Goal: Information Seeking & Learning: Learn about a topic

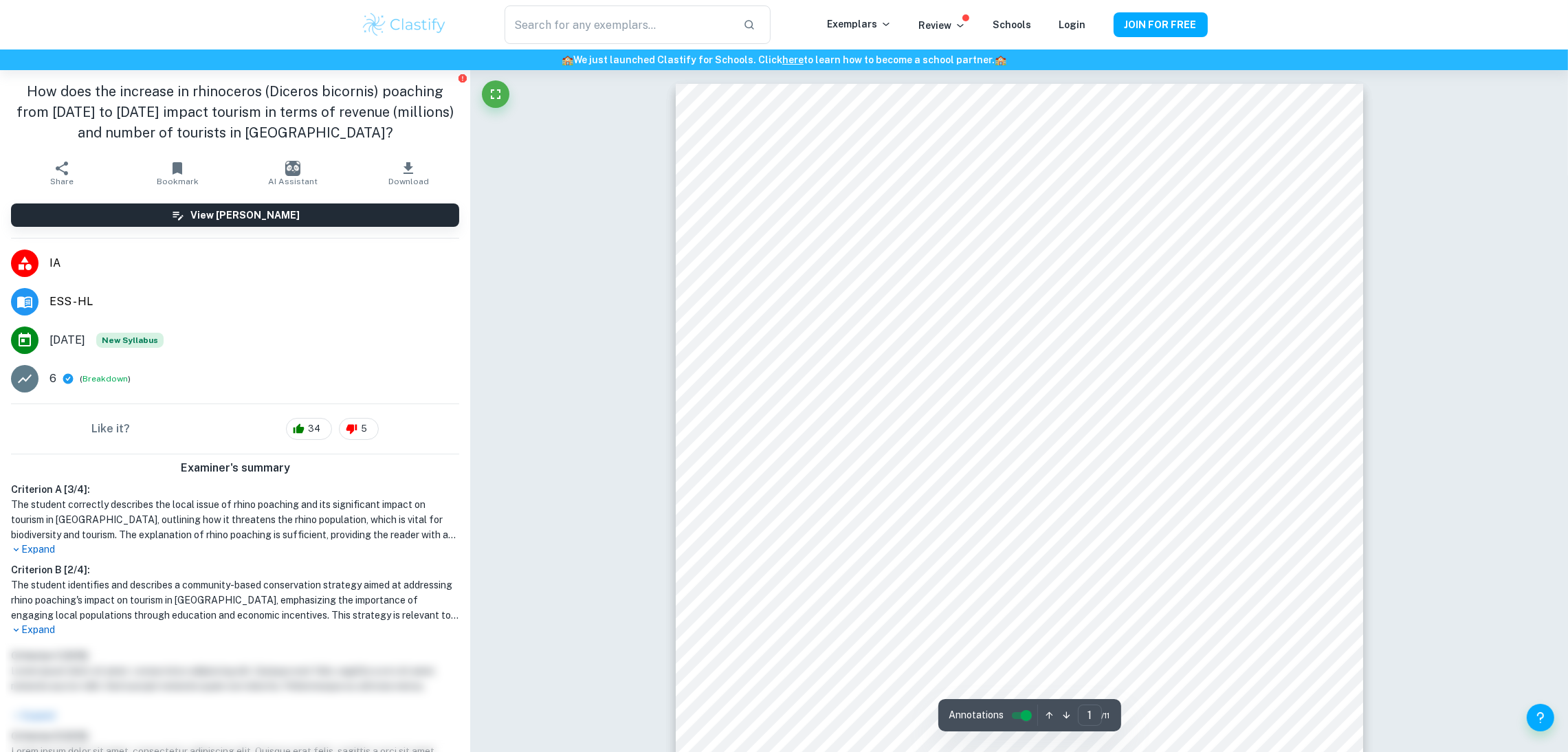
type input "2"
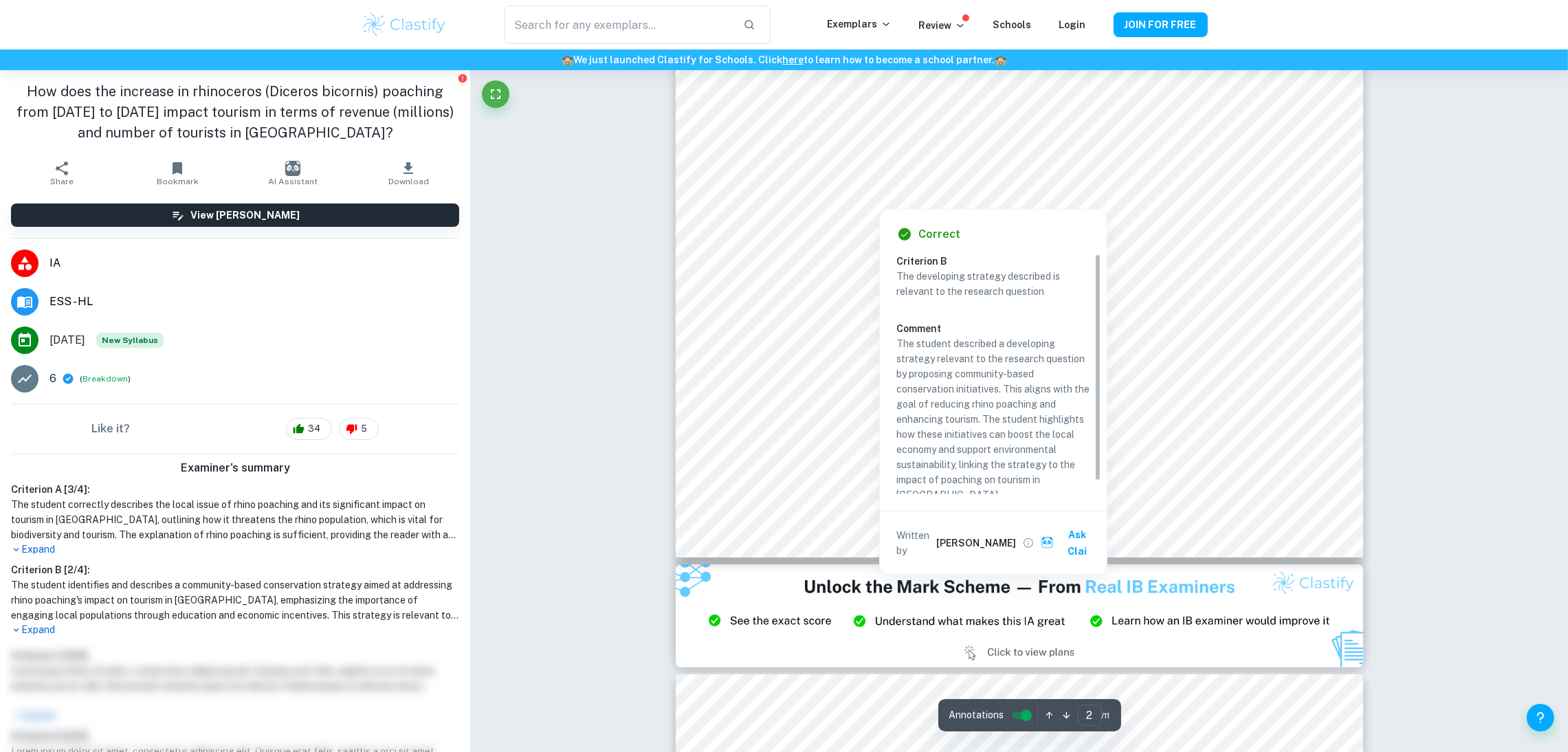
scroll to position [1310, 0]
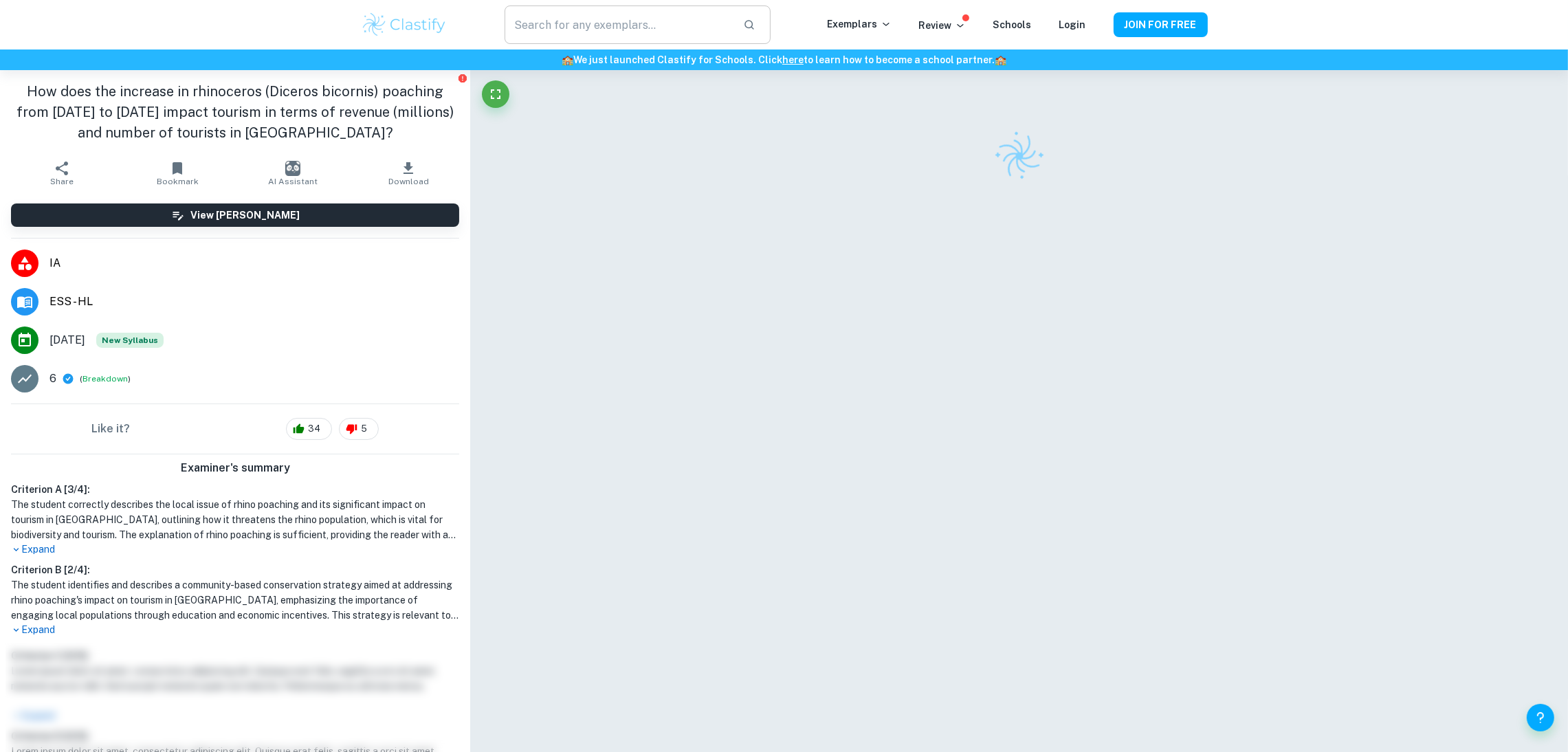
scroll to position [1139, 0]
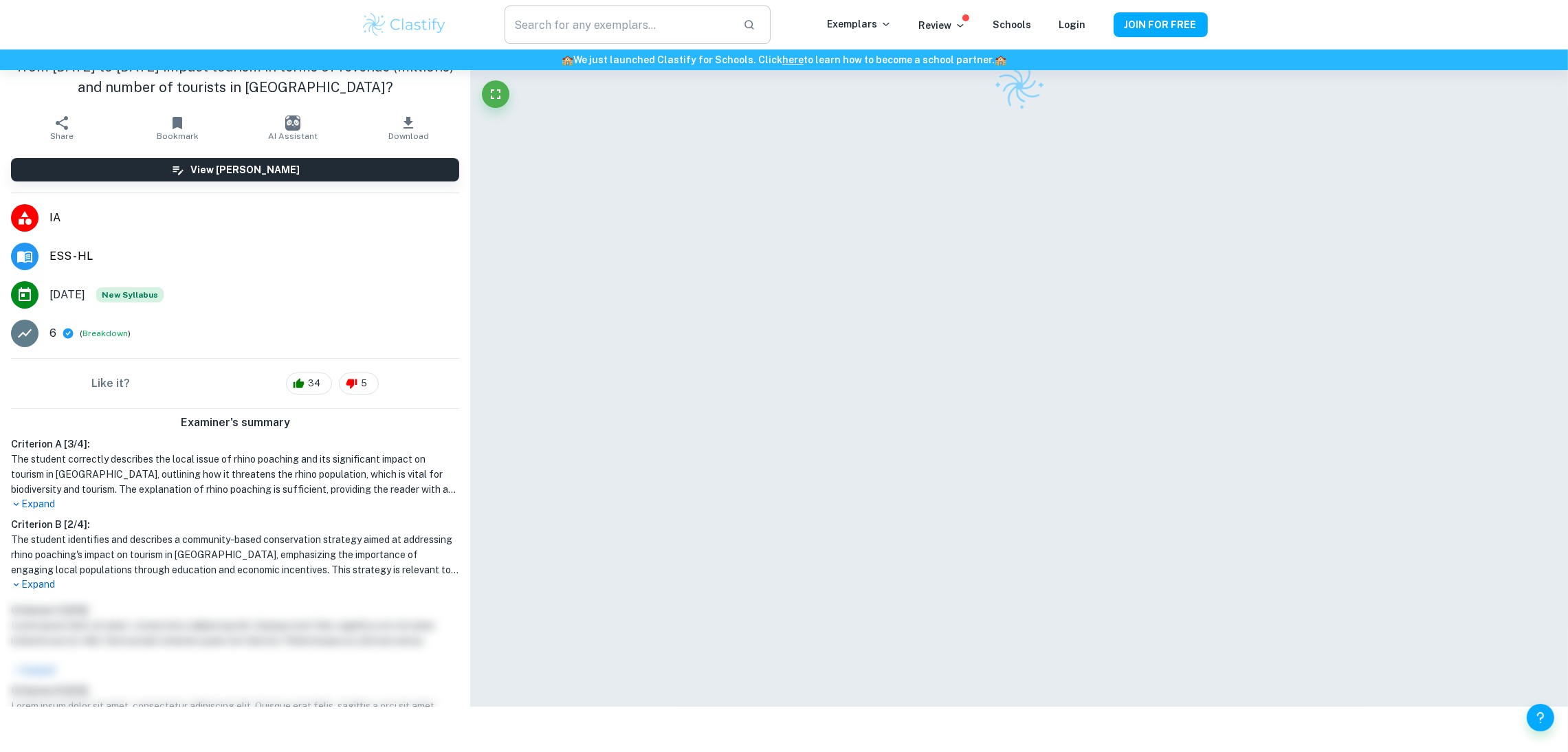
click at [715, 20] on input "text" at bounding box center [618, 24] width 227 height 38
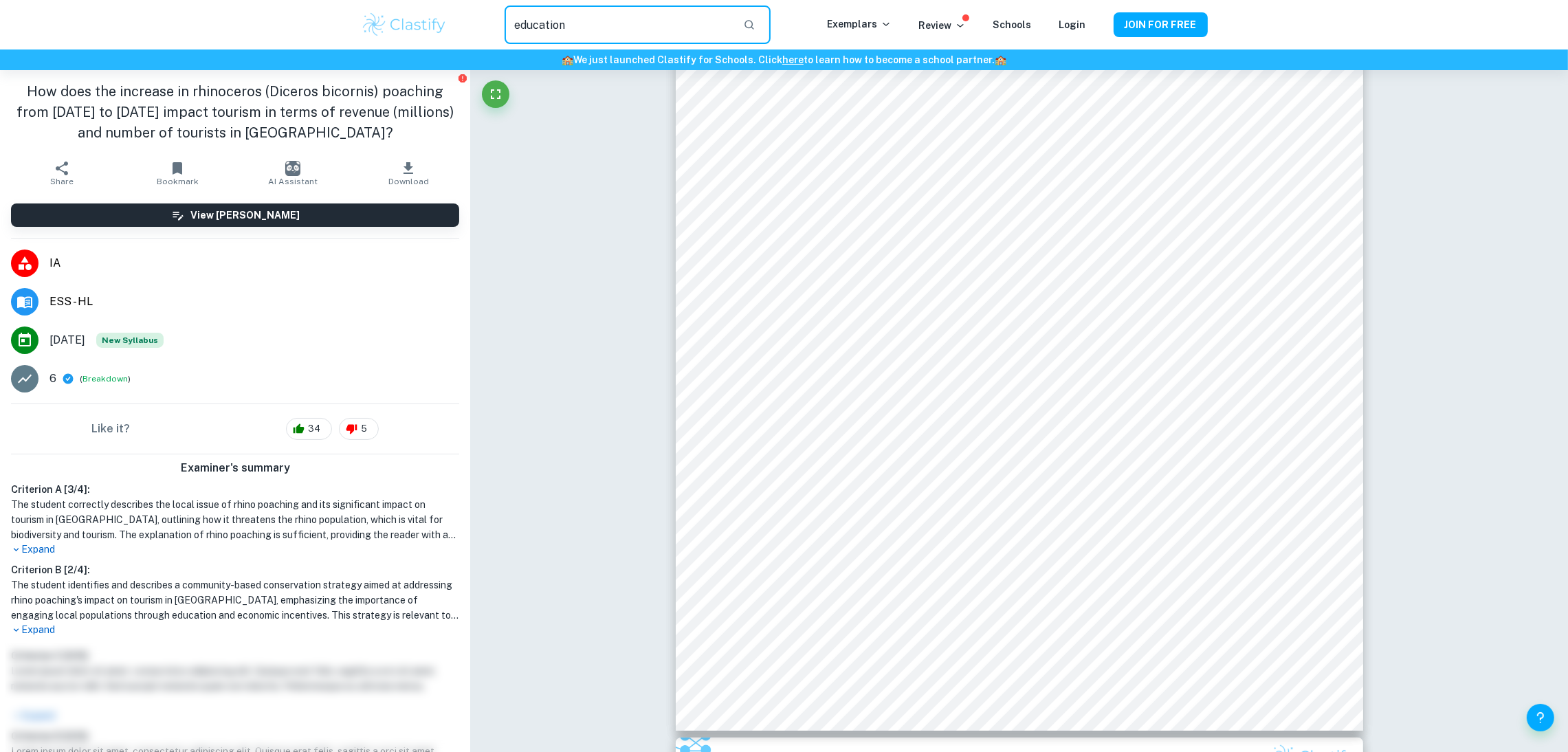
type input "education"
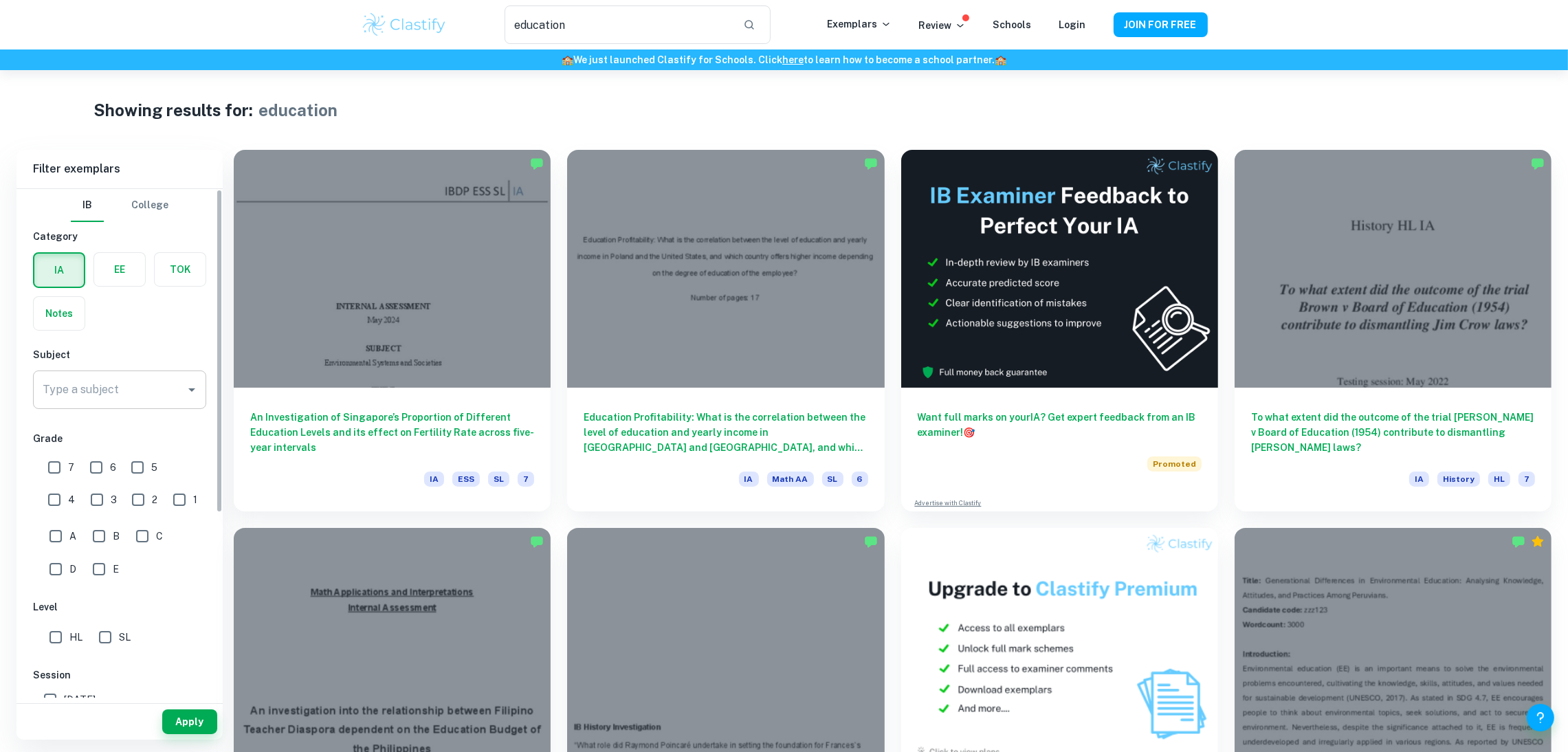
click at [150, 371] on div "Type a subject" at bounding box center [119, 389] width 173 height 38
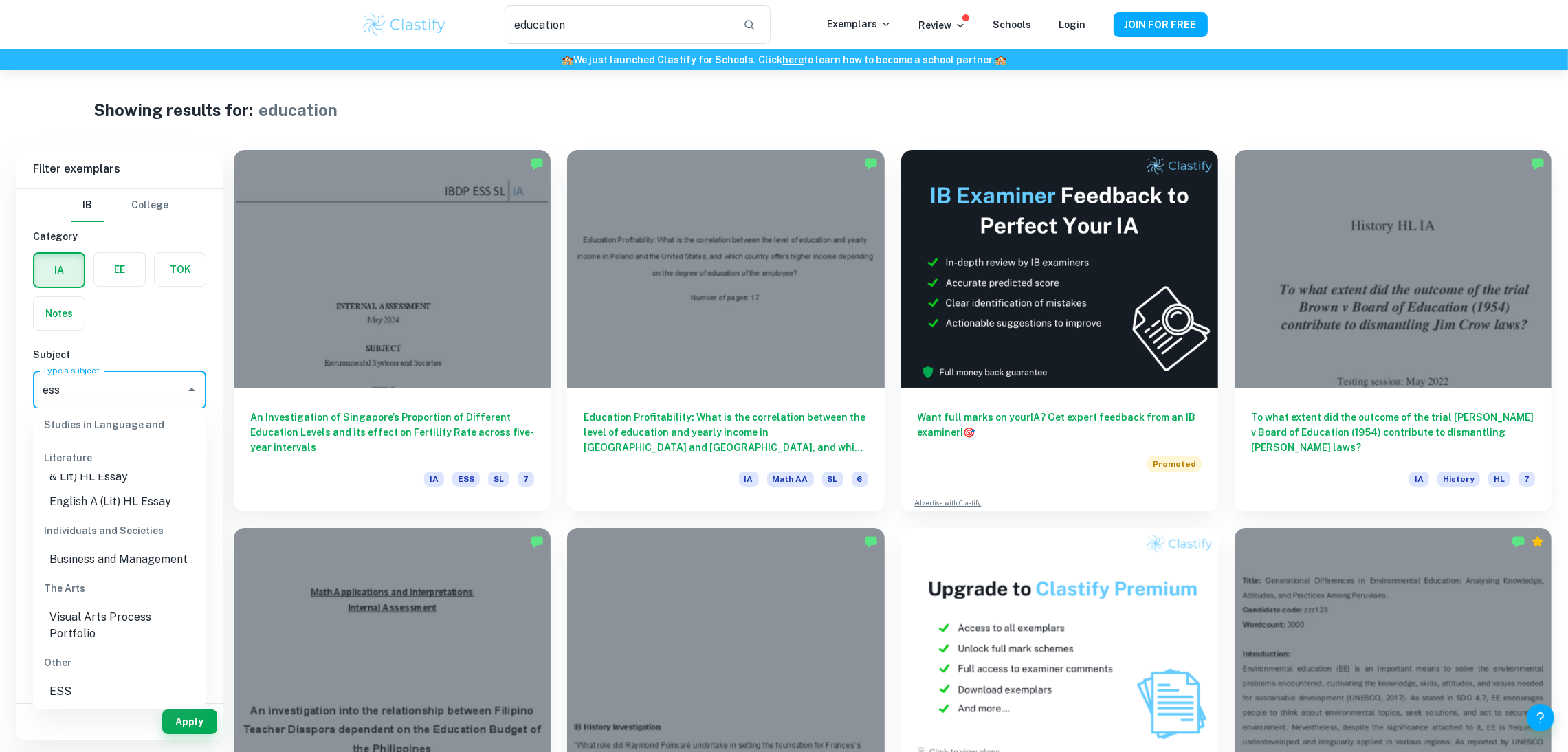
scroll to position [47, 0]
click at [109, 688] on li "ESS" at bounding box center [119, 691] width 173 height 24
type input "ESS"
click at [193, 719] on button "Apply" at bounding box center [190, 721] width 55 height 24
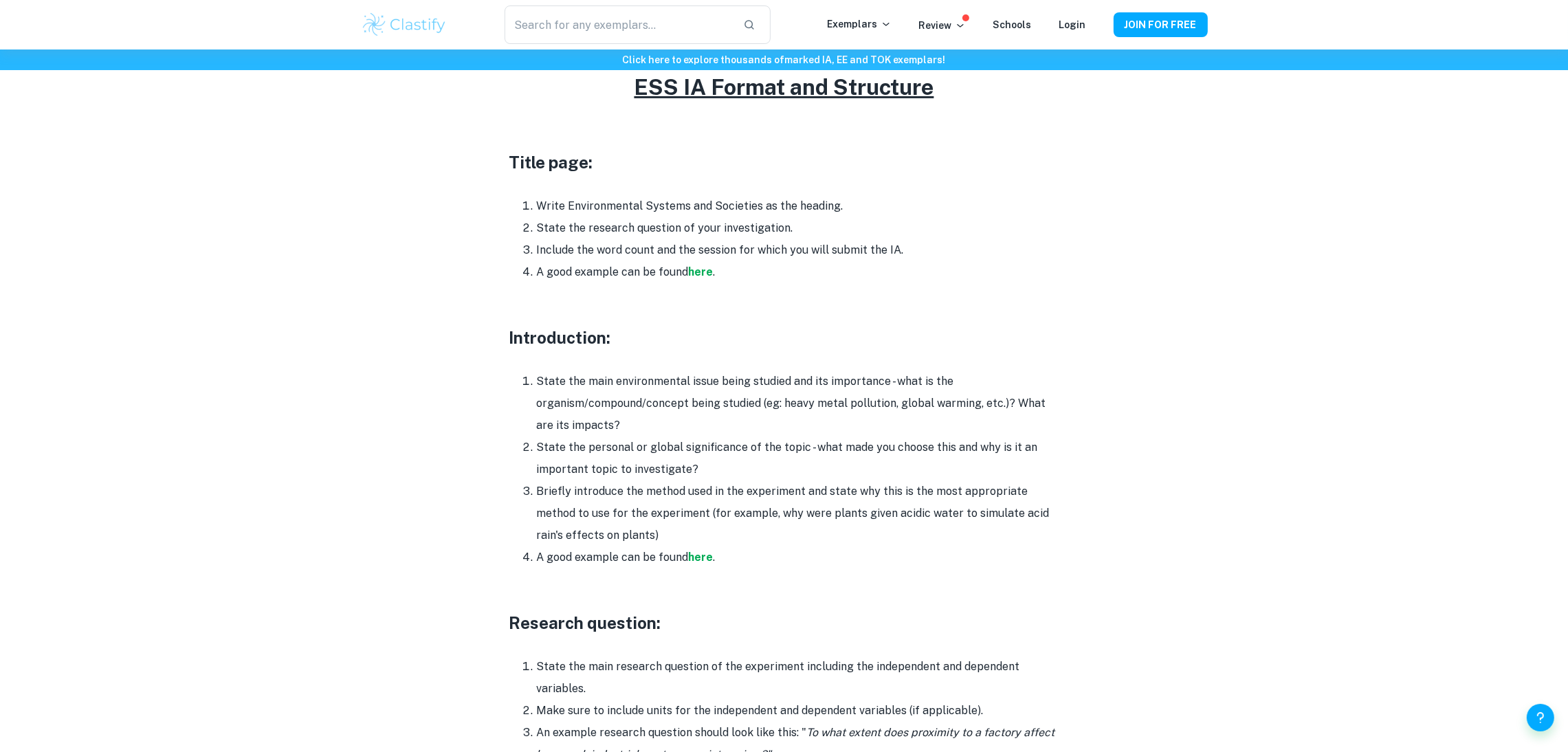
scroll to position [646, 0]
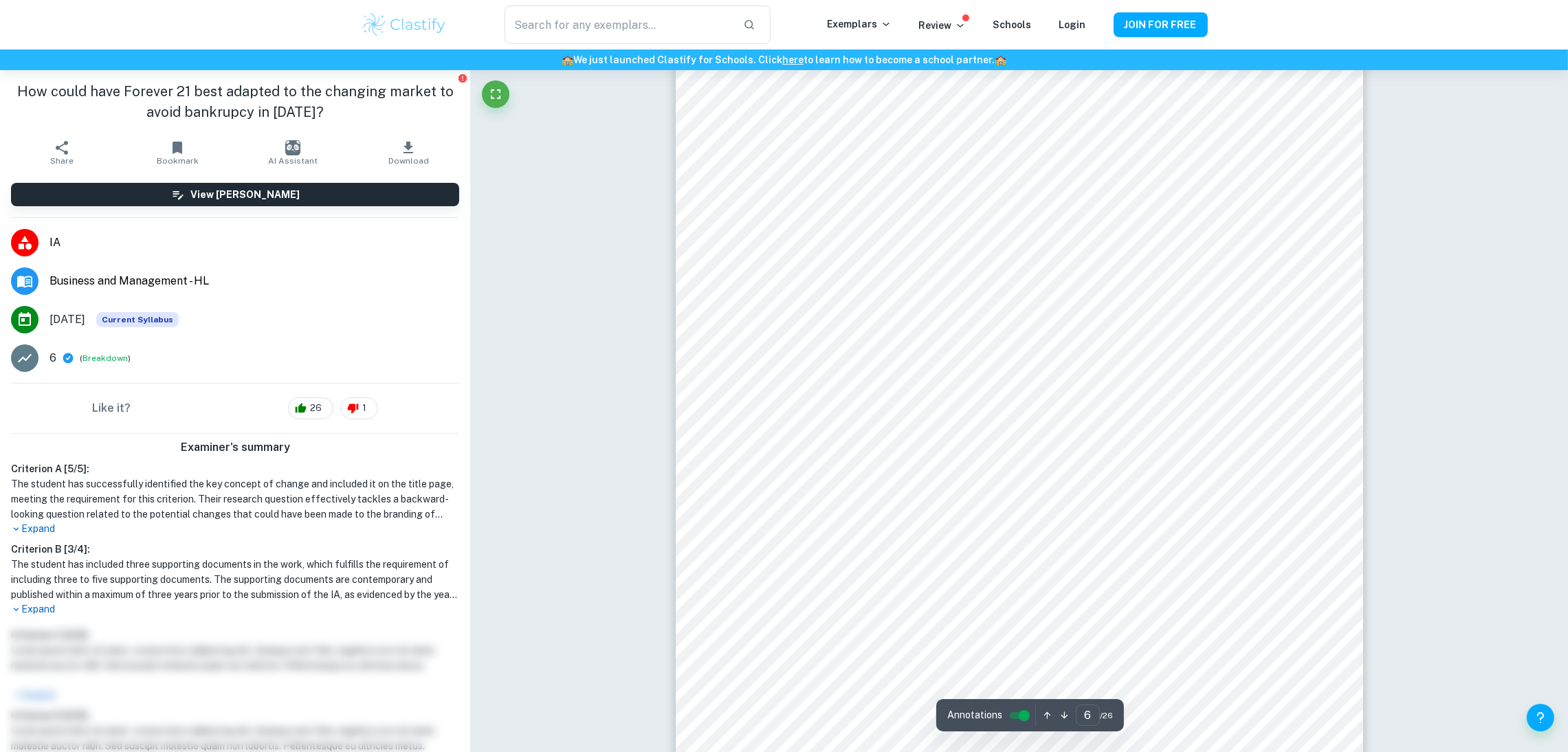
scroll to position [5219, 0]
type input "6"
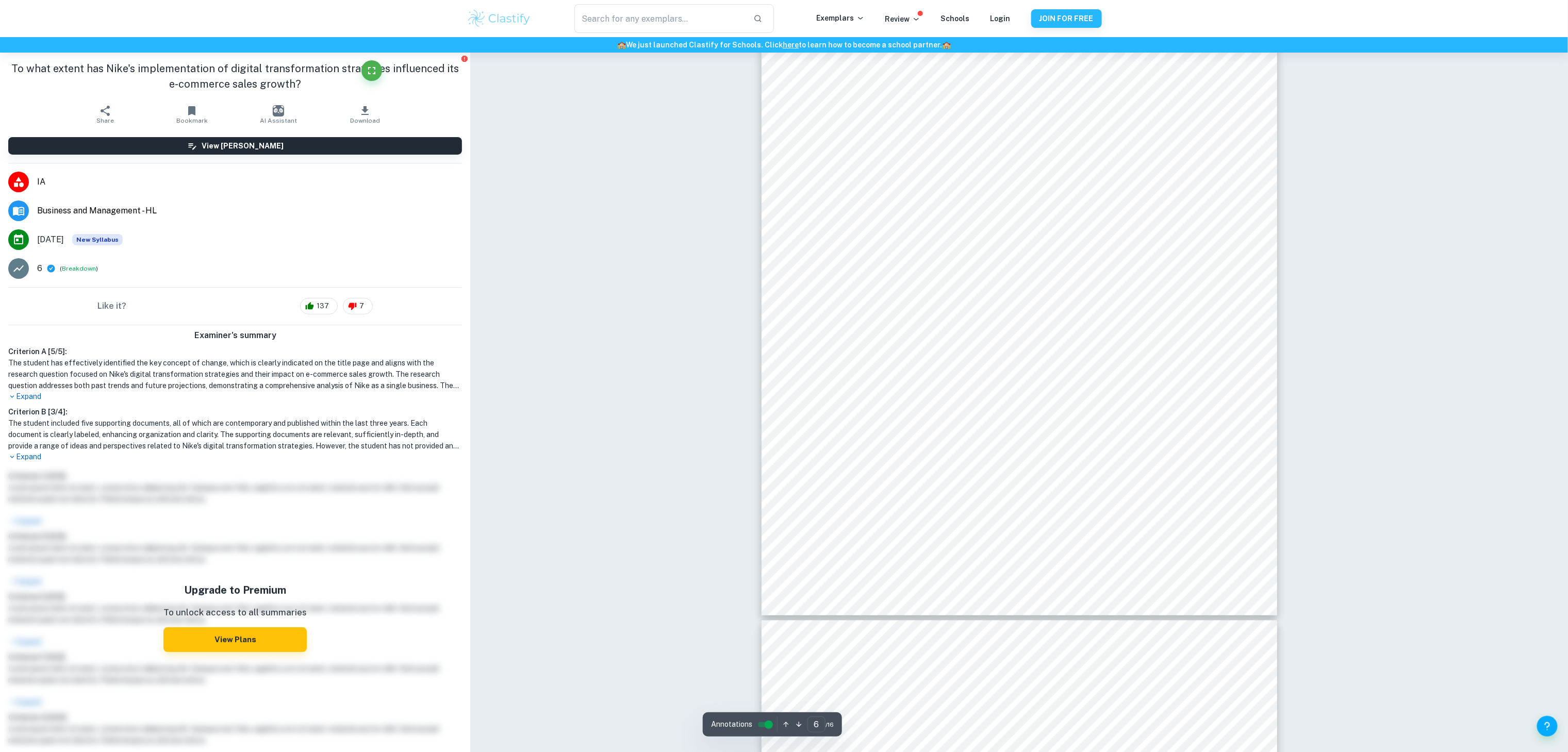
scroll to position [3641, 0]
type input "5"
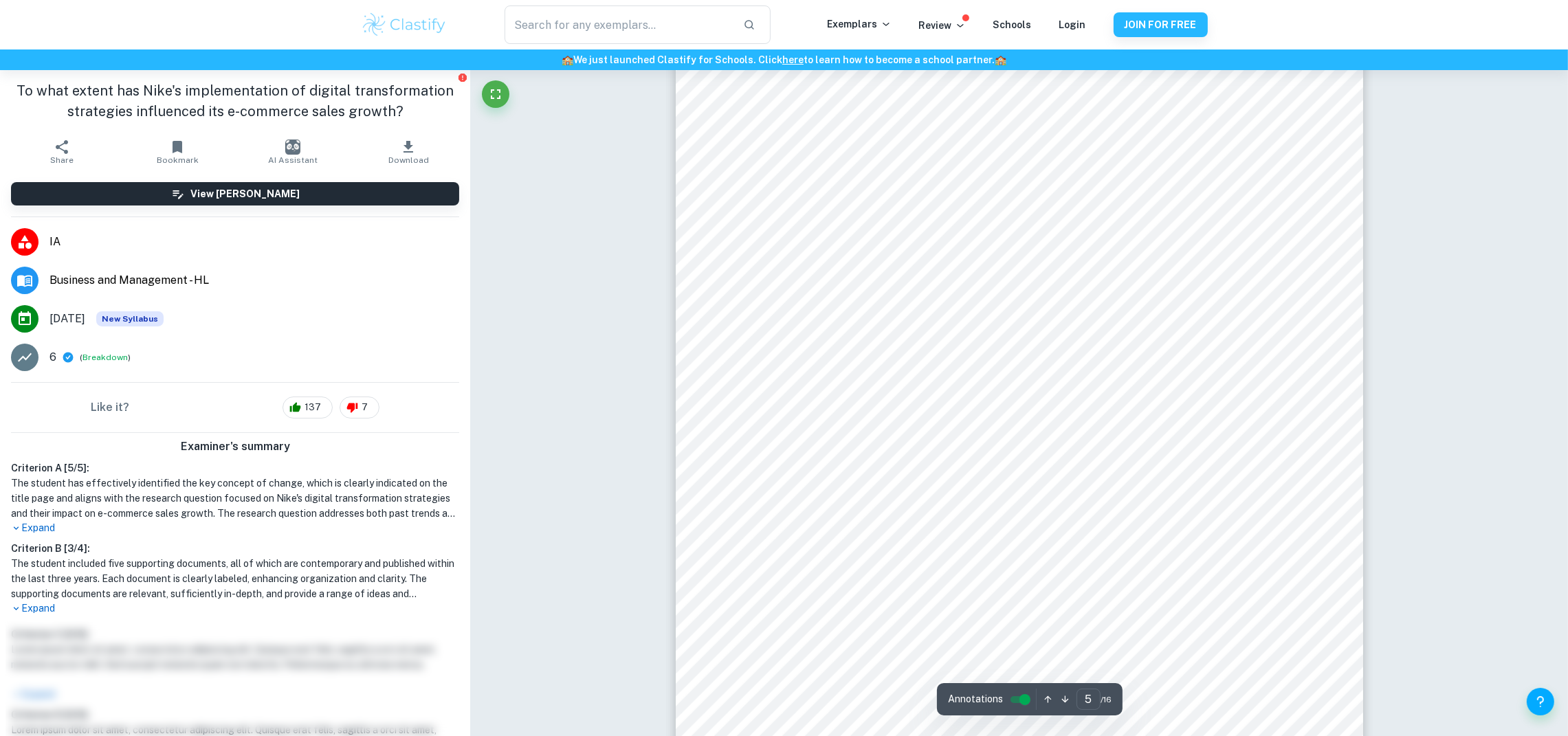
scroll to position [3927, 0]
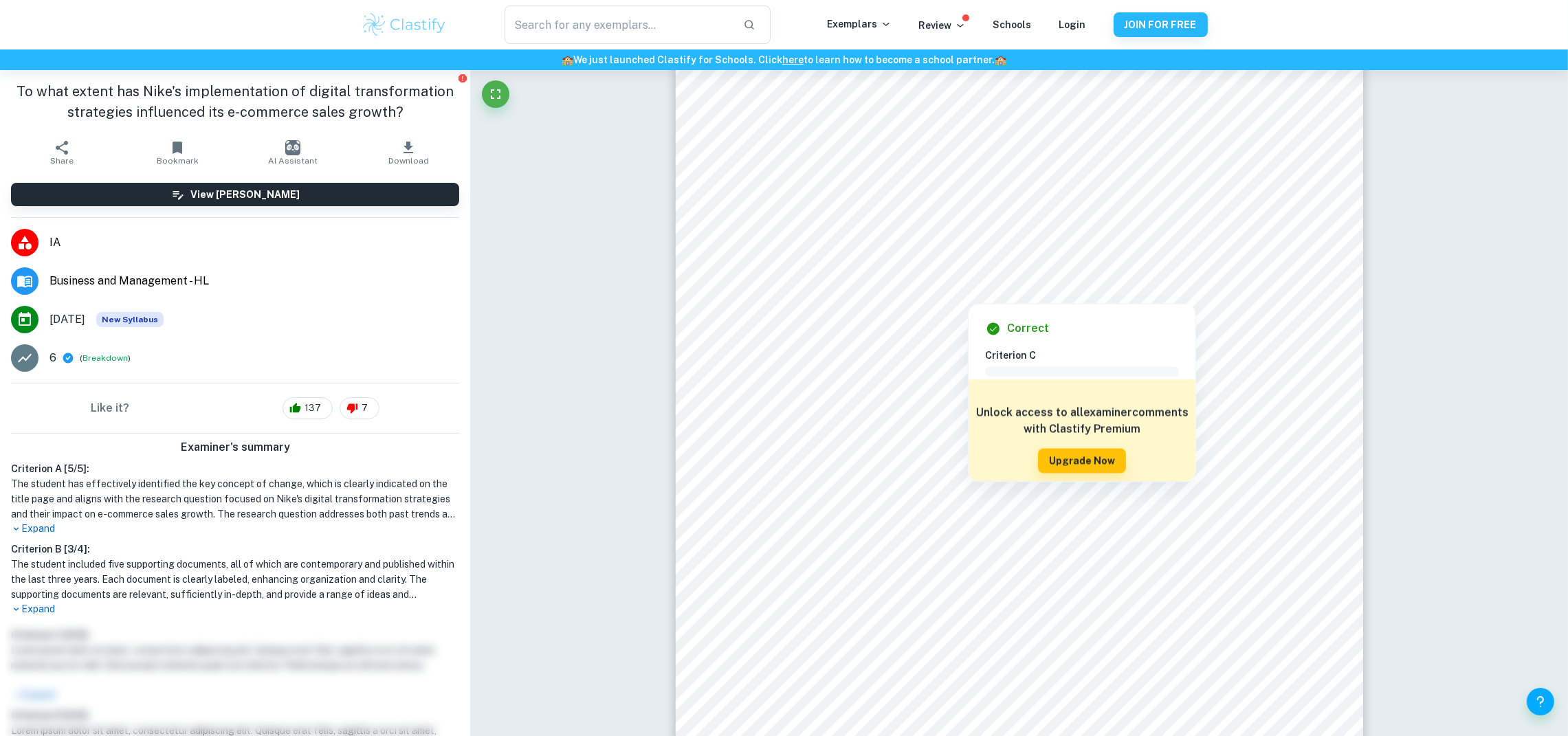
drag, startPoint x: 785, startPoint y: 262, endPoint x: 967, endPoint y: 269, distance: 182.1
click at [1022, 277] on div at bounding box center [1020, 268] width 528 height 32
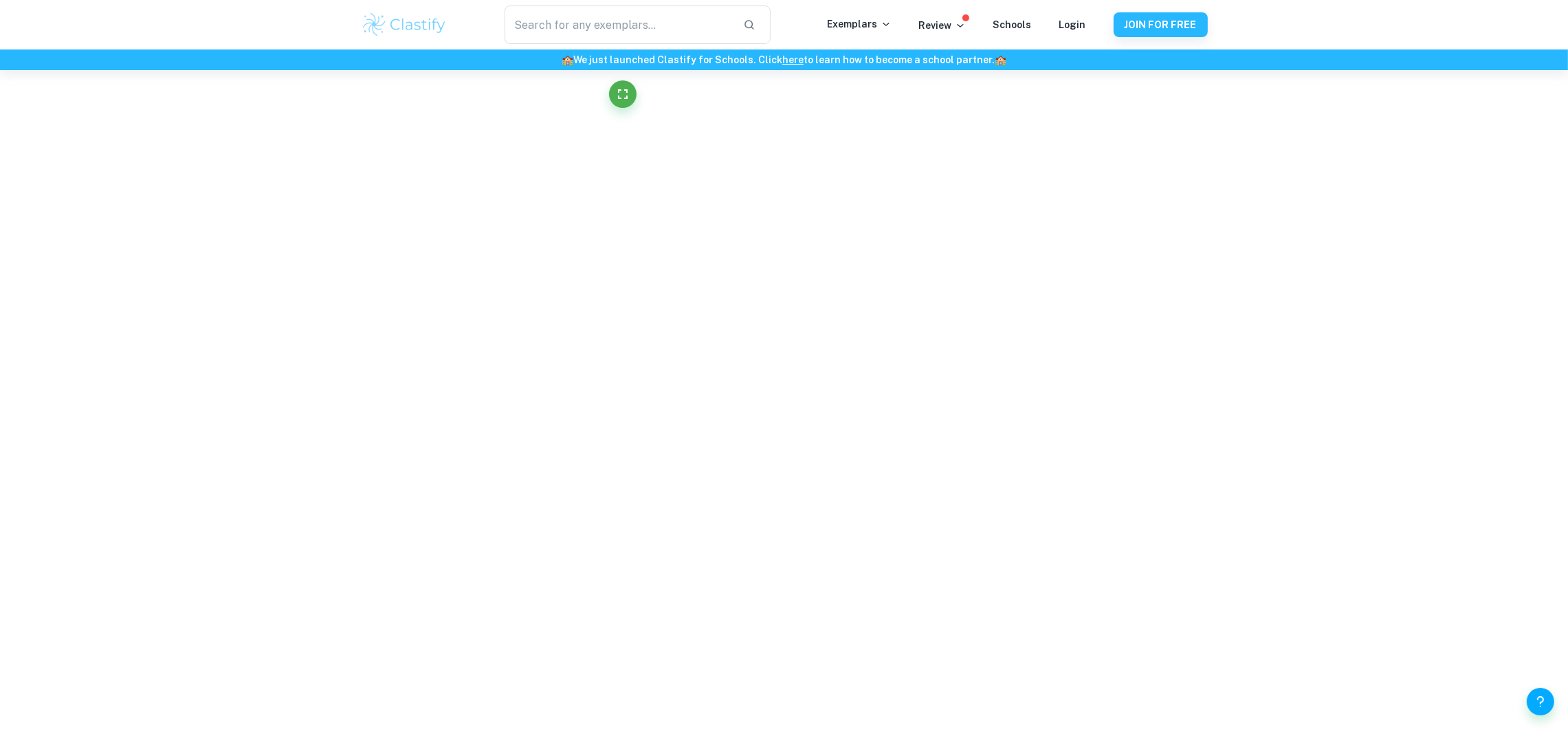
scroll to position [2455, 0]
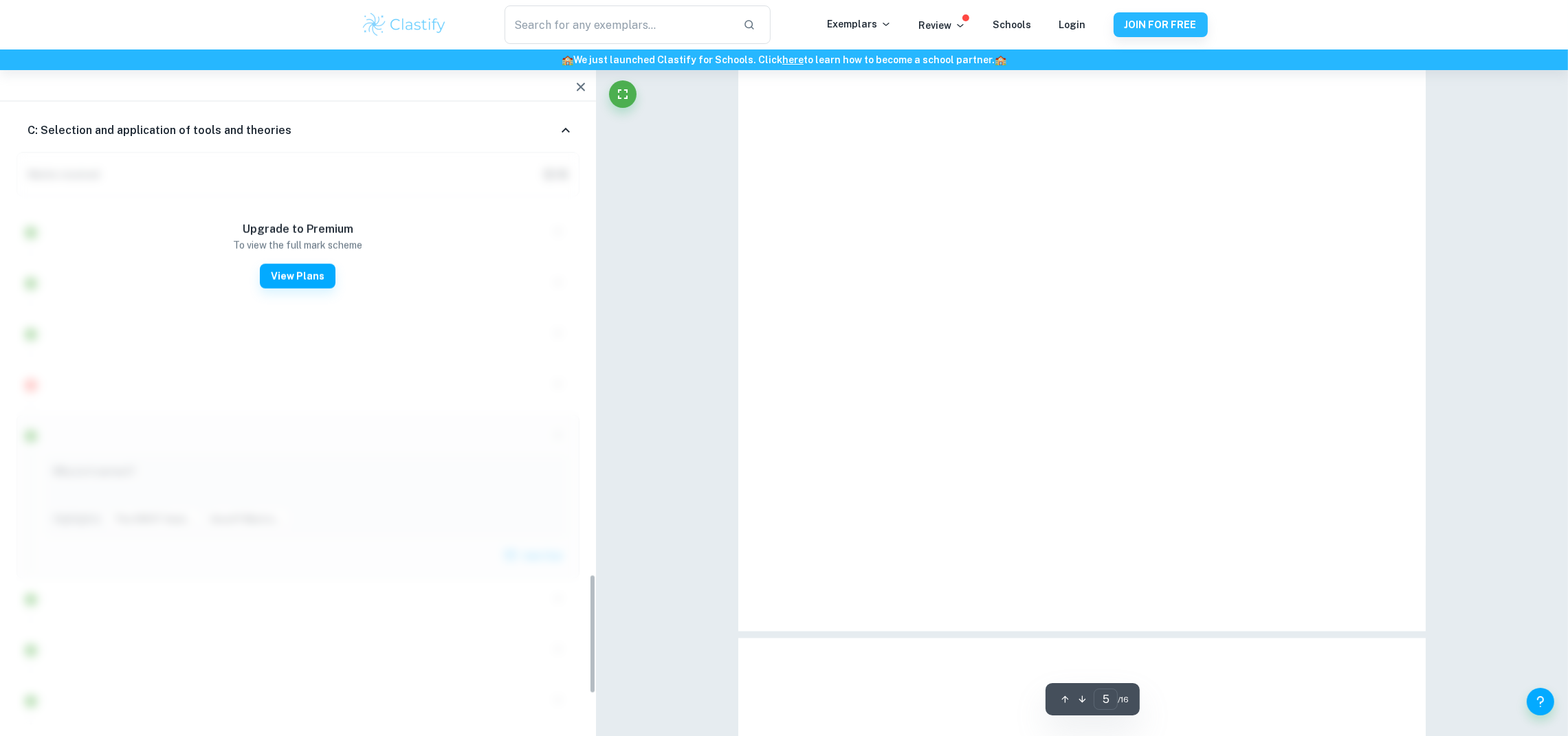
drag, startPoint x: 967, startPoint y: 269, endPoint x: 439, endPoint y: 24, distance: 582.1
click at [935, 186] on div at bounding box center [1082, 186] width 687 height 889
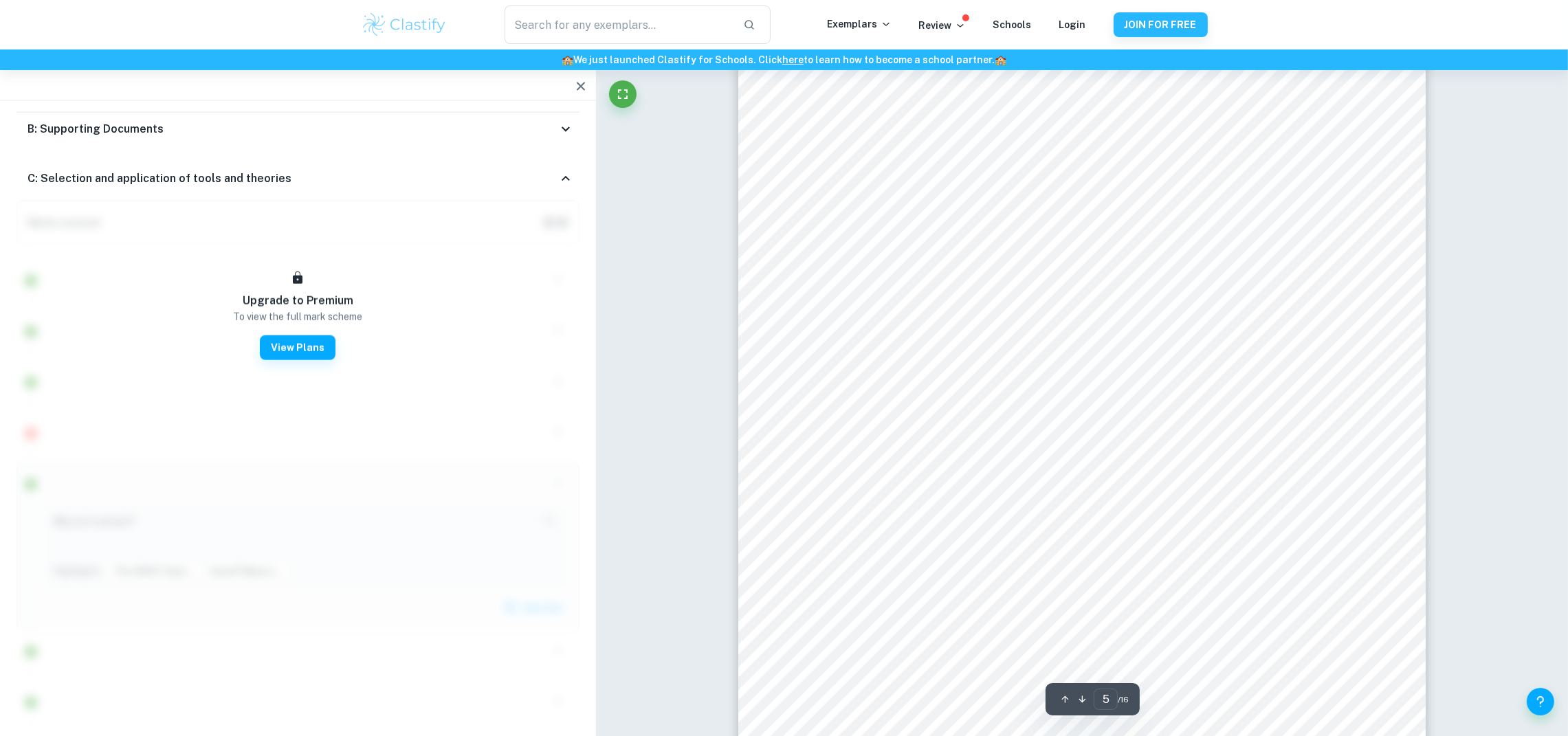
scroll to position [3670, 0]
click at [574, 84] on icon "button" at bounding box center [581, 87] width 16 height 16
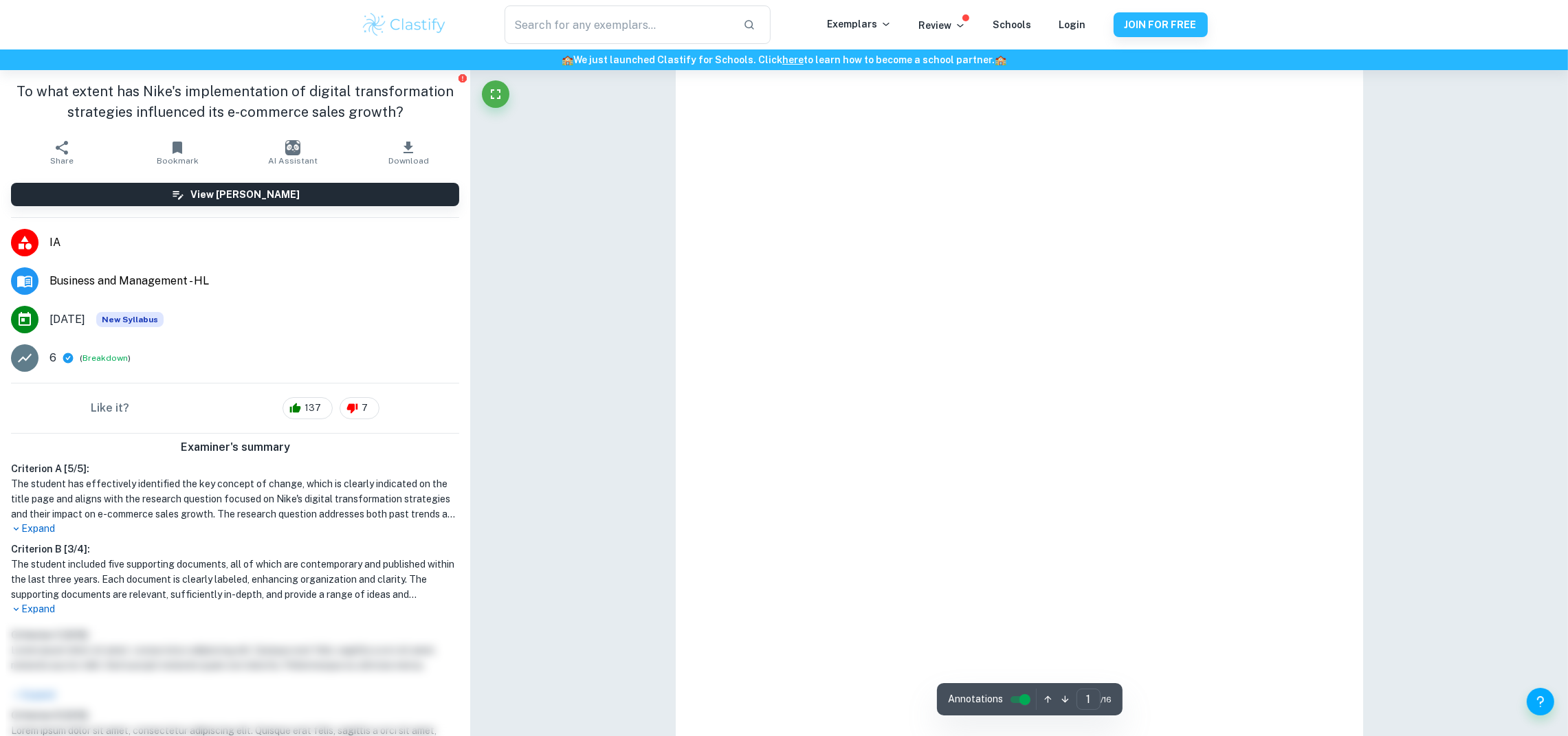
type input "5"
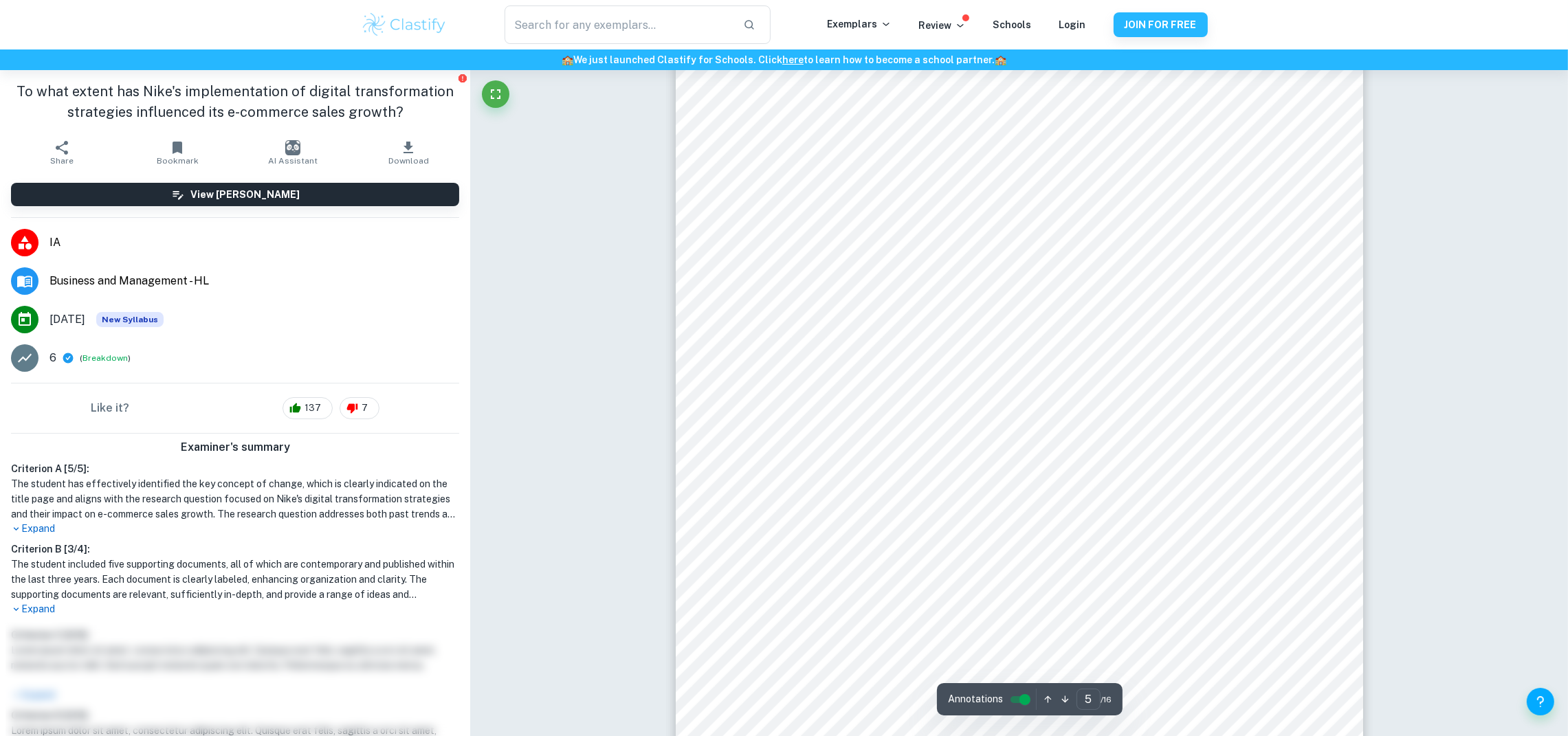
click at [1021, 691] on input "controlled" at bounding box center [1025, 699] width 50 height 16
type input "6"
